Goal: Task Accomplishment & Management: Manage account settings

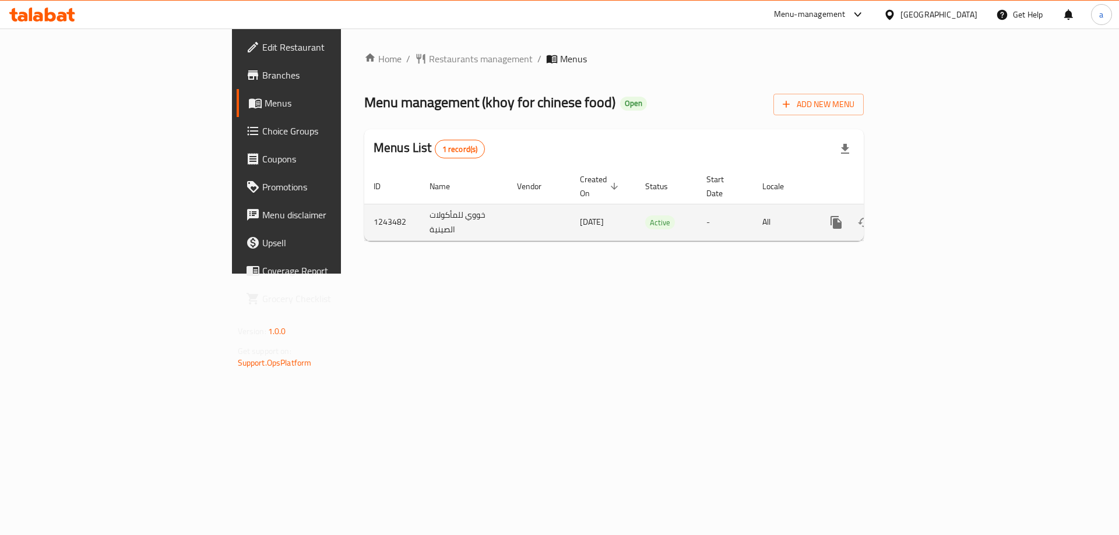
click at [927, 216] on icon "enhanced table" at bounding box center [920, 223] width 14 height 14
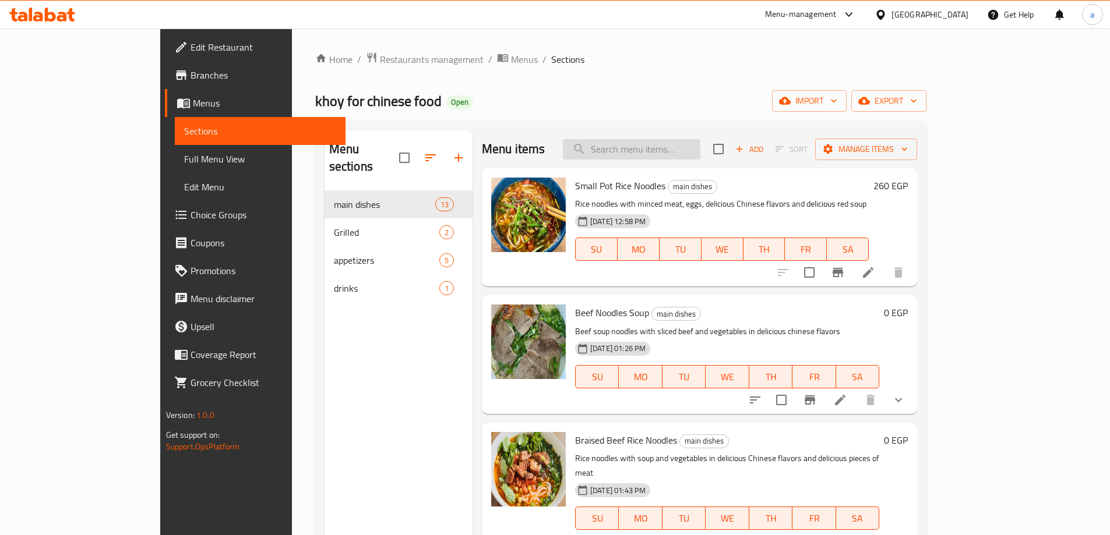
click at [667, 159] on input "search" at bounding box center [632, 149] width 138 height 20
paste input "No Spicy With Beef Rice Noodles"
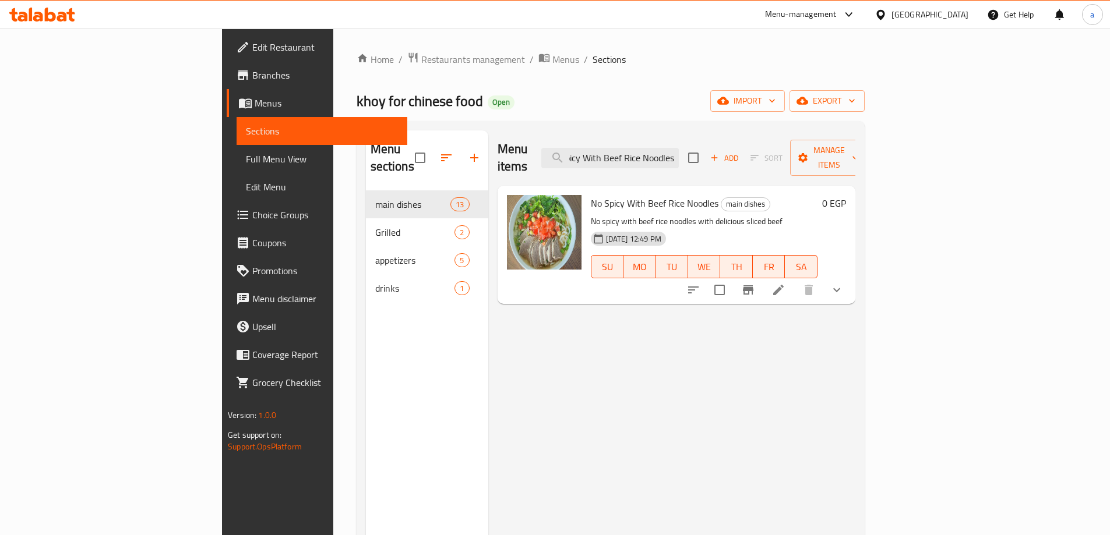
type input "No Spicy With Beef Rice Noodles"
click at [851, 281] on div at bounding box center [764, 290] width 171 height 28
click at [785, 283] on icon at bounding box center [778, 290] width 14 height 14
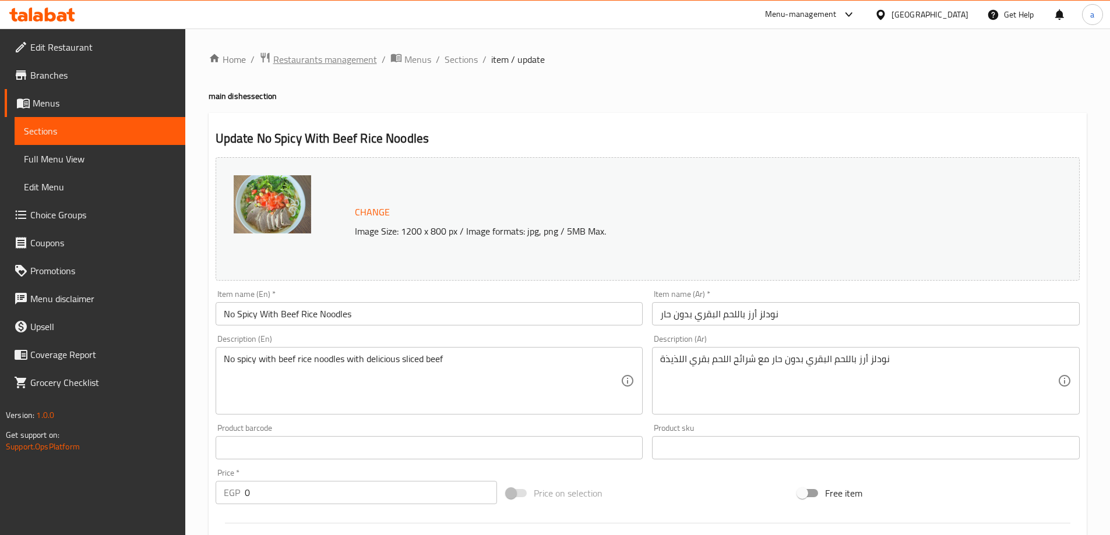
click at [325, 59] on span "Restaurants management" at bounding box center [325, 59] width 104 height 14
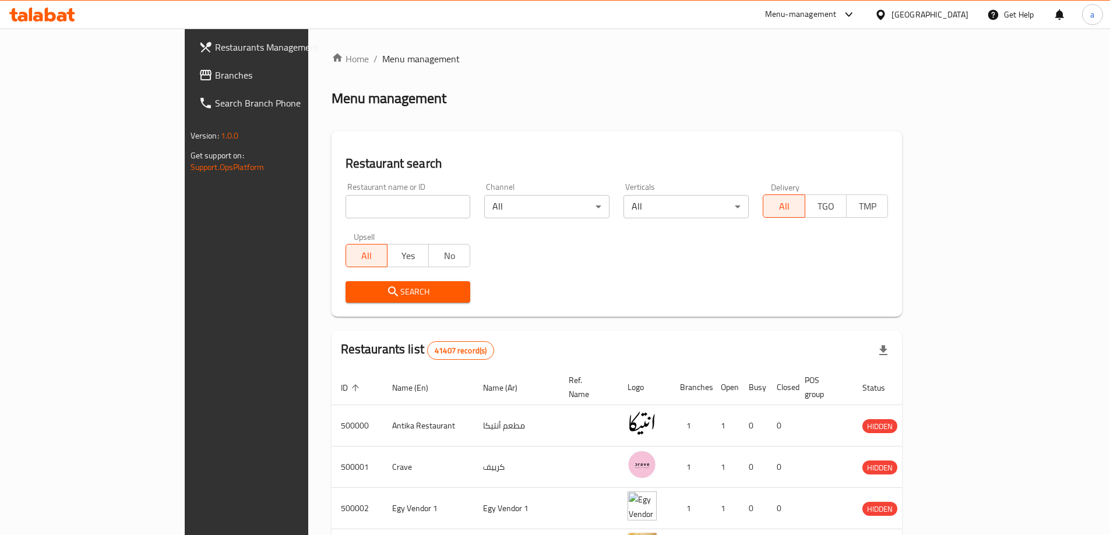
click at [189, 83] on link "Branches" at bounding box center [279, 75] width 181 height 28
